Goal: Information Seeking & Learning: Check status

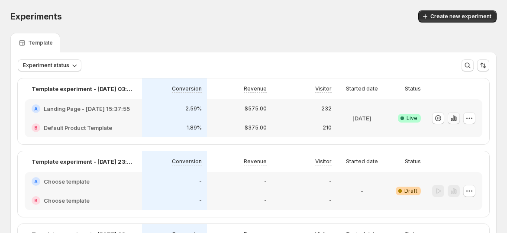
click at [458, 119] on icon "button" at bounding box center [453, 118] width 9 height 9
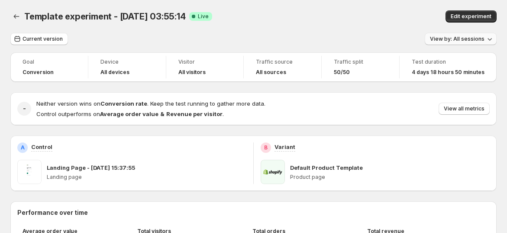
click at [490, 44] on button "View by: All sessions" at bounding box center [461, 39] width 72 height 12
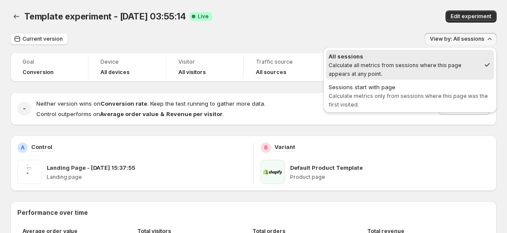
drag, startPoint x: 372, startPoint y: 39, endPoint x: 442, endPoint y: 27, distance: 71.5
click at [374, 39] on div "Current version View by: All sessions" at bounding box center [253, 39] width 486 height 13
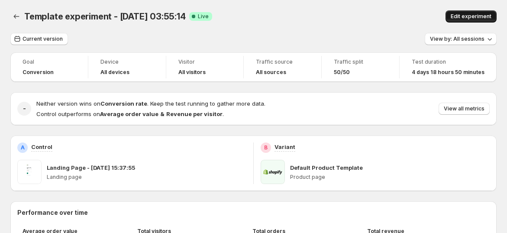
drag, startPoint x: 463, startPoint y: 13, endPoint x: 456, endPoint y: 19, distance: 9.2
click at [464, 13] on button "Edit experiment" at bounding box center [470, 16] width 51 height 12
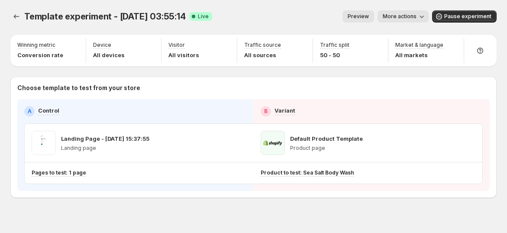
click at [416, 18] on span "More actions" at bounding box center [400, 16] width 34 height 7
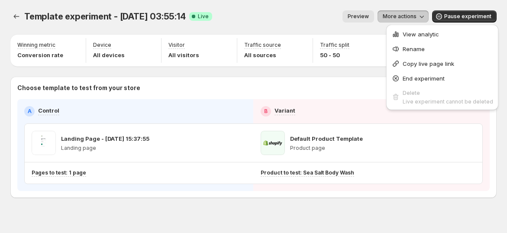
click at [266, 23] on div "Template experiment - [DATE] 03:55:14. This page is ready Template experiment -…" at bounding box center [253, 16] width 486 height 33
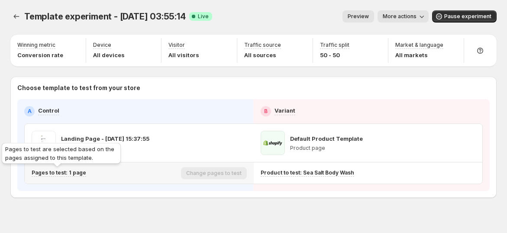
click at [76, 170] on p "Pages to test: 1 page" at bounding box center [59, 172] width 55 height 7
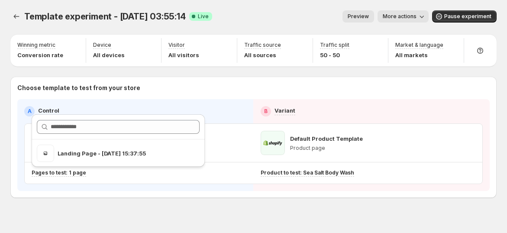
click at [236, 199] on div "Template experiment - [DATE] 03:55:14. This page is ready Template experiment -…" at bounding box center [253, 122] width 507 height 245
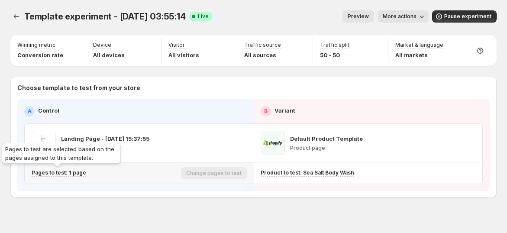
drag, startPoint x: 71, startPoint y: 170, endPoint x: 102, endPoint y: 170, distance: 31.2
click at [71, 170] on p "Pages to test: 1 page" at bounding box center [59, 172] width 55 height 7
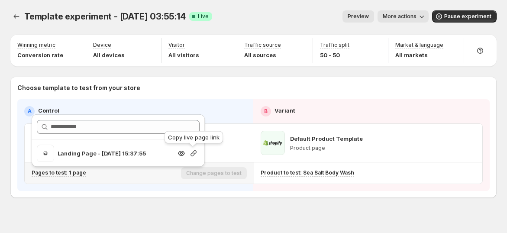
click at [191, 154] on icon "button" at bounding box center [193, 153] width 9 height 9
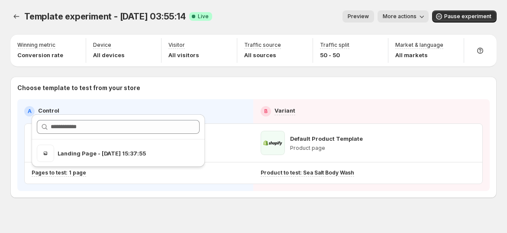
drag, startPoint x: 253, startPoint y: 15, endPoint x: 105, endPoint y: 27, distance: 149.0
click at [253, 16] on div "Preview More actions" at bounding box center [323, 16] width 209 height 12
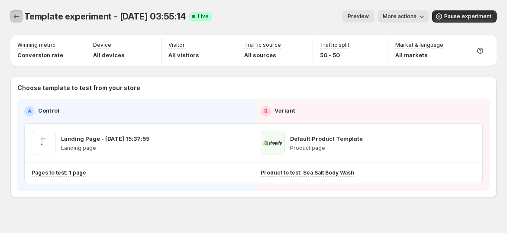
click at [16, 18] on icon "Experiments" at bounding box center [16, 16] width 9 height 9
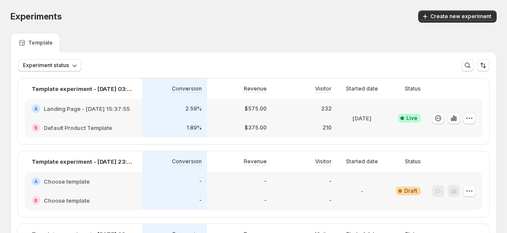
click at [325, 115] on div "232" at bounding box center [304, 108] width 65 height 19
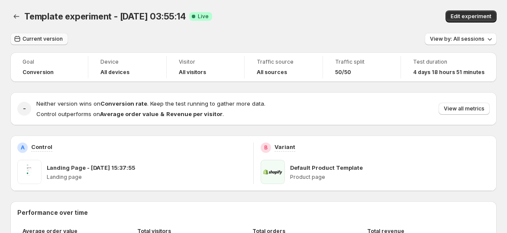
click at [28, 43] on button "Current version" at bounding box center [39, 39] width 58 height 12
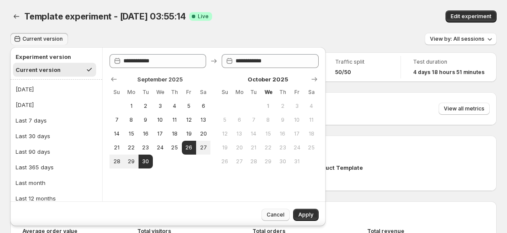
click at [273, 212] on span "Cancel" at bounding box center [276, 214] width 18 height 7
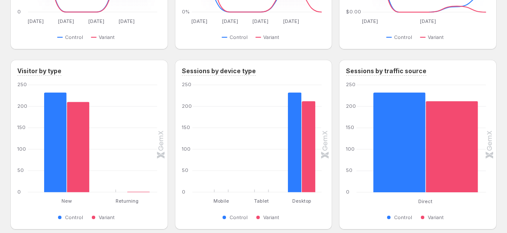
scroll to position [240, 0]
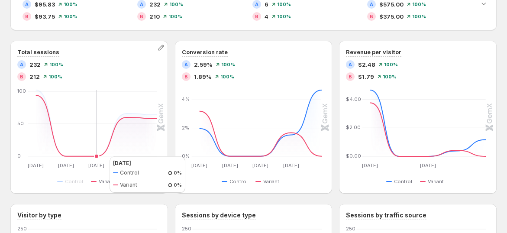
click at [99, 156] on icon at bounding box center [97, 125] width 122 height 61
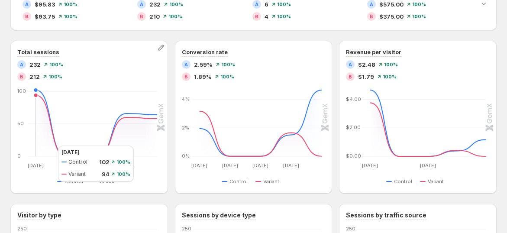
drag, startPoint x: 49, startPoint y: 145, endPoint x: 143, endPoint y: 146, distance: 93.5
click at [53, 145] on icon "[DATE] Sep [DATE] Sep [DATE] Sep [DATE] Sep 29 0 50 100 [DATE] Sep [DATE] Sep […" at bounding box center [87, 128] width 139 height 81
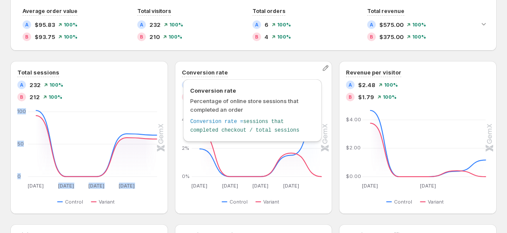
scroll to position [235, 0]
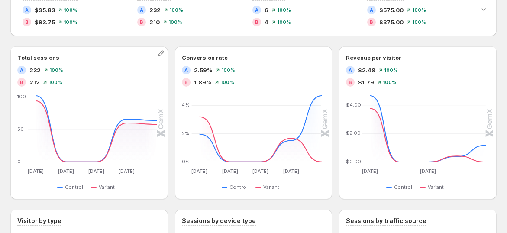
click at [28, 81] on div "B 212" at bounding box center [28, 82] width 23 height 9
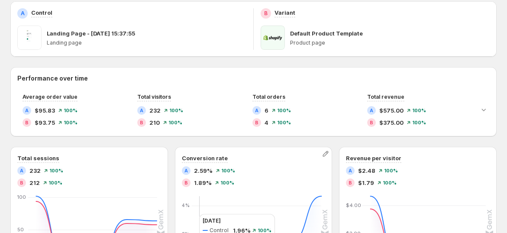
scroll to position [0, 0]
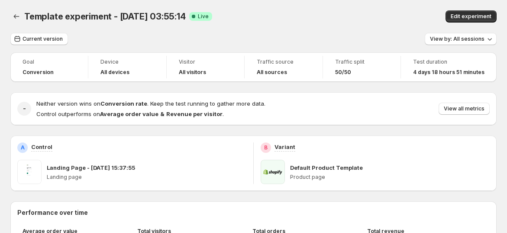
click at [298, 38] on div "Current version View by: All sessions" at bounding box center [253, 39] width 486 height 13
drag, startPoint x: 313, startPoint y: 18, endPoint x: 290, endPoint y: 13, distance: 22.6
click at [258, 20] on div "Template experiment - [DATE] 03:55:14 Success Complete Live" at bounding box center [173, 16] width 299 height 12
click at [15, 14] on icon "Back" at bounding box center [16, 16] width 9 height 9
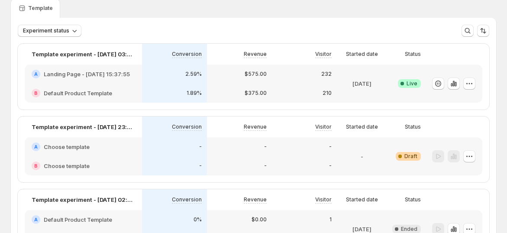
scroll to position [48, 0]
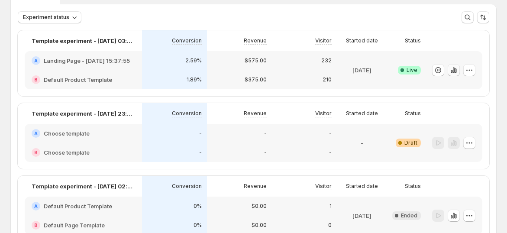
click at [458, 66] on icon "button" at bounding box center [453, 70] width 9 height 9
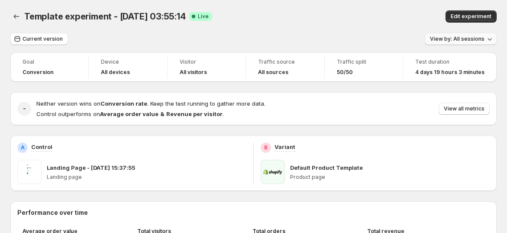
click at [451, 44] on button "View by: All sessions" at bounding box center [461, 39] width 72 height 12
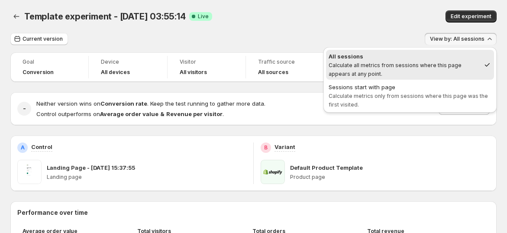
drag, startPoint x: 334, startPoint y: 43, endPoint x: 477, endPoint y: 51, distance: 143.0
click at [349, 43] on div "Current version View by: All sessions" at bounding box center [253, 39] width 486 height 13
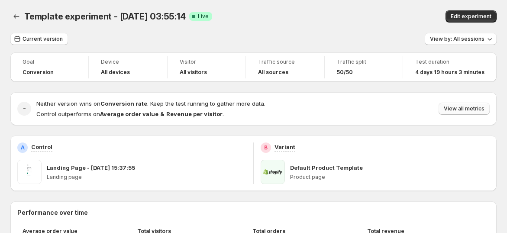
click at [487, 113] on button "View all metrics" at bounding box center [463, 109] width 51 height 12
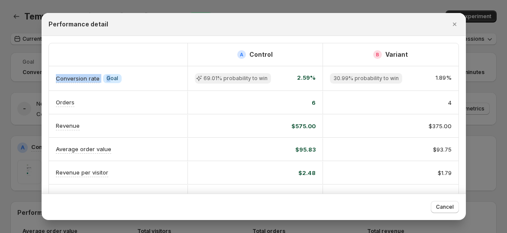
drag, startPoint x: 56, startPoint y: 81, endPoint x: 108, endPoint y: 81, distance: 52.4
click at [108, 81] on div "Conversion rate Info Goal" at bounding box center [118, 78] width 125 height 9
drag, startPoint x: 204, startPoint y: 80, endPoint x: 217, endPoint y: 80, distance: 13.0
click at [217, 80] on span "69.01% probability to win" at bounding box center [235, 78] width 64 height 7
click at [223, 80] on span "69.01% probability to win" at bounding box center [235, 78] width 64 height 7
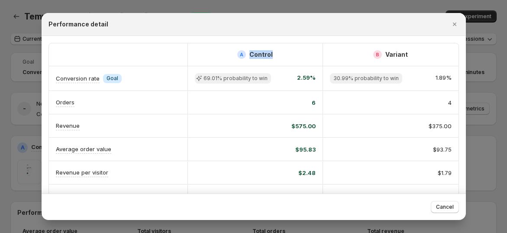
drag, startPoint x: 251, startPoint y: 55, endPoint x: 278, endPoint y: 67, distance: 29.4
click at [288, 58] on div "A Control" at bounding box center [255, 54] width 121 height 9
drag, startPoint x: 221, startPoint y: 81, endPoint x: 271, endPoint y: 80, distance: 49.4
click at [271, 80] on div "69.01% probability to win 2.59%" at bounding box center [255, 78] width 121 height 10
drag, startPoint x: 342, startPoint y: 77, endPoint x: 380, endPoint y: 79, distance: 37.7
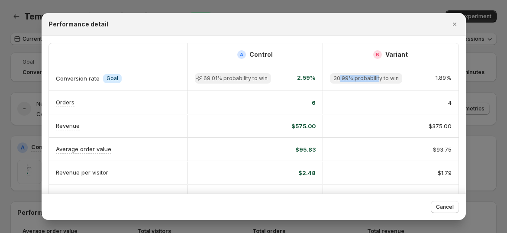
click at [380, 79] on span "30.99% probability to win" at bounding box center [365, 78] width 65 height 7
drag, startPoint x: 381, startPoint y: 80, endPoint x: 372, endPoint y: 83, distance: 9.7
click at [380, 81] on span "30.99% probability to win" at bounding box center [365, 78] width 65 height 7
drag, startPoint x: 364, startPoint y: 79, endPoint x: 389, endPoint y: 79, distance: 25.1
click at [389, 79] on span "30.99% probability to win" at bounding box center [365, 78] width 65 height 7
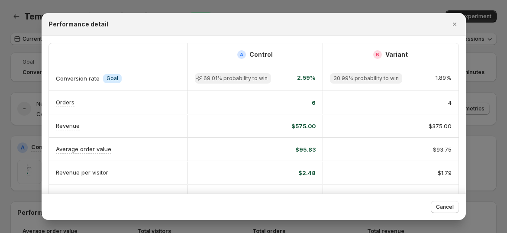
drag, startPoint x: 394, startPoint y: 79, endPoint x: 208, endPoint y: 81, distance: 186.6
click at [390, 80] on span "30.99% probability to win" at bounding box center [365, 78] width 65 height 7
drag, startPoint x: 155, startPoint y: 108, endPoint x: 232, endPoint y: 108, distance: 77.0
click at [157, 108] on div "Orders" at bounding box center [118, 102] width 139 height 23
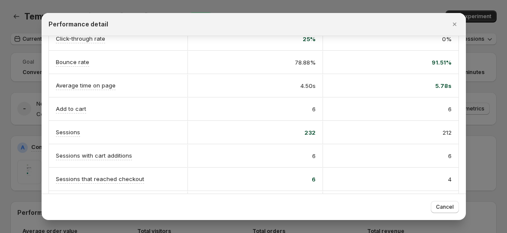
scroll to position [83, 0]
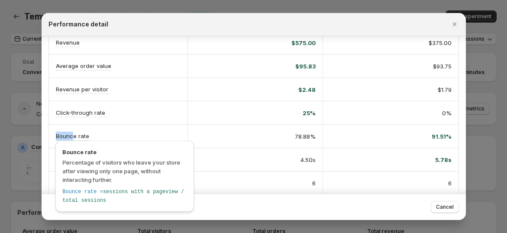
drag, startPoint x: 52, startPoint y: 131, endPoint x: 250, endPoint y: 151, distance: 198.8
click at [250, 151] on div "A Control B Variant Conversion rate Info Goal 69.01% probability to win 2.59% 3…" at bounding box center [253, 147] width 409 height 374
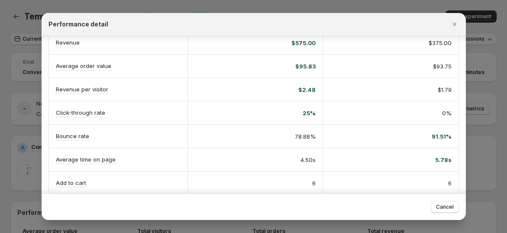
click at [377, 149] on div "5.78s" at bounding box center [390, 159] width 135 height 23
drag, startPoint x: 402, startPoint y: 139, endPoint x: 440, endPoint y: 138, distance: 38.1
click at [440, 138] on div "91.51%" at bounding box center [390, 136] width 135 height 23
click at [252, 158] on div "4.50s" at bounding box center [255, 159] width 121 height 9
drag, startPoint x: 289, startPoint y: 162, endPoint x: 364, endPoint y: 167, distance: 75.5
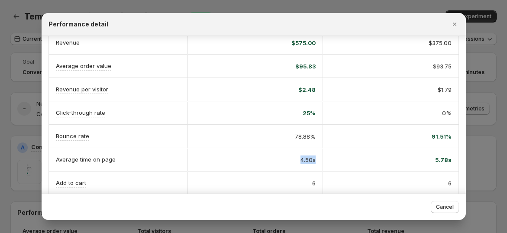
click at [364, 167] on div "Average time on page 4.50s 5.78s" at bounding box center [253, 159] width 409 height 23
click at [403, 163] on div "5.78s" at bounding box center [390, 159] width 135 height 23
drag, startPoint x: 338, startPoint y: 155, endPoint x: 456, endPoint y: 168, distance: 118.9
click at [456, 168] on div "A Control B Variant Conversion rate Info Goal 69.01% probability to win 2.59% 3…" at bounding box center [254, 147] width 424 height 389
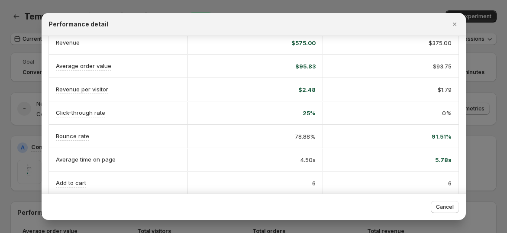
click at [302, 148] on div "4.50s" at bounding box center [254, 159] width 135 height 23
click at [76, 97] on div "Revenue per visitor" at bounding box center [118, 89] width 139 height 23
